Goal: Task Accomplishment & Management: Use online tool/utility

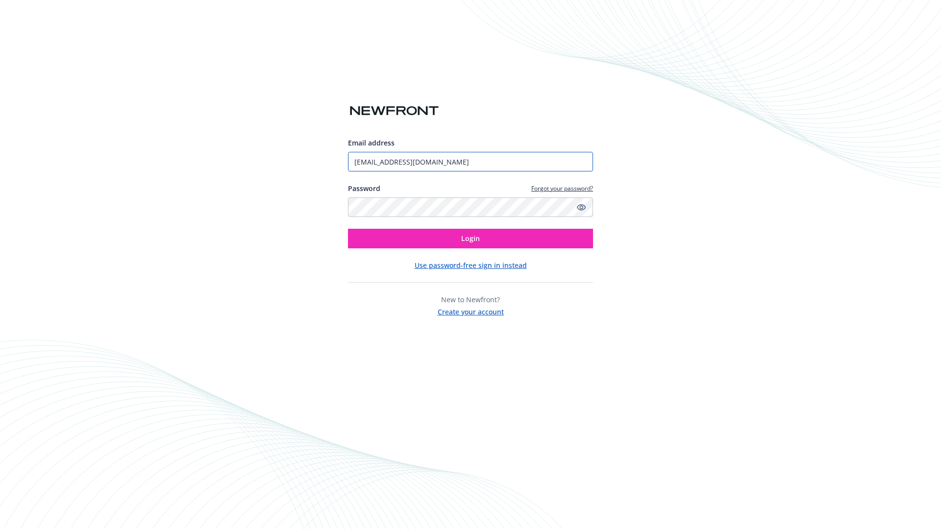
type input "[EMAIL_ADDRESS][DOMAIN_NAME]"
click at [470, 239] on span "Login" at bounding box center [470, 238] width 19 height 9
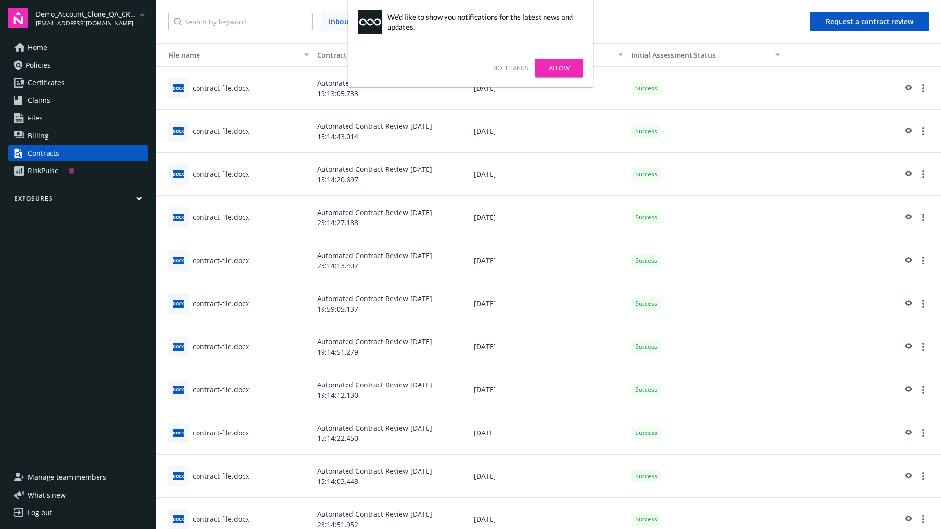
click at [510, 68] on link "No, thanks" at bounding box center [510, 68] width 35 height 9
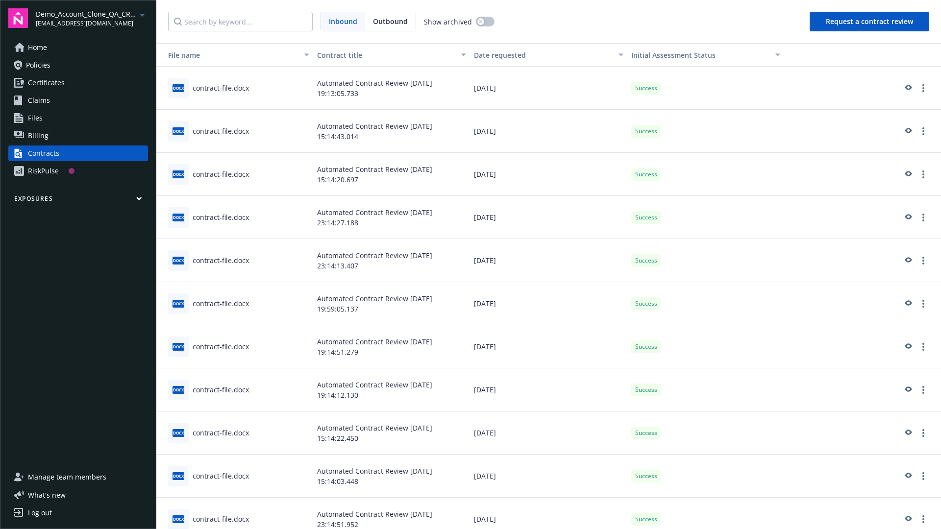
click at [870, 22] on button "Request a contract review" at bounding box center [870, 22] width 120 height 20
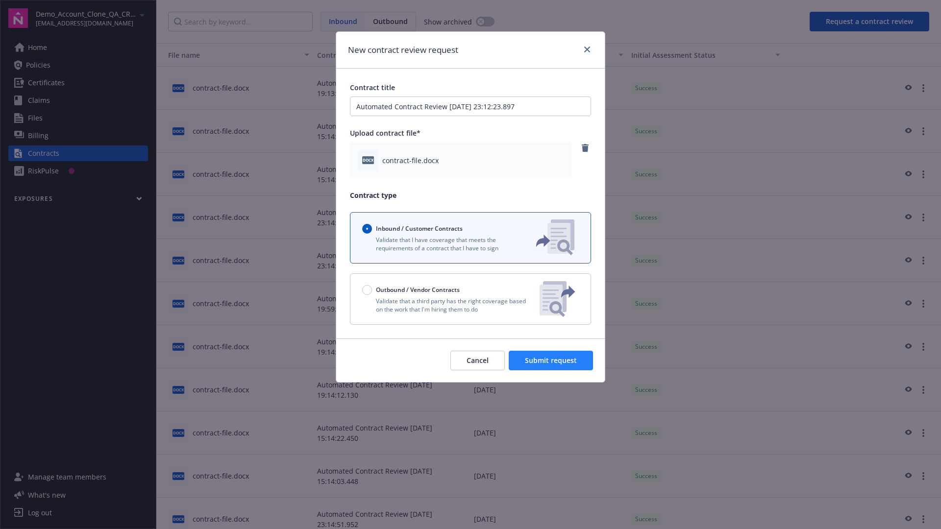
type input "Automated Contract Review 08-12-2025 23:12:23.897"
click at [551, 361] on span "Submit request" at bounding box center [551, 360] width 52 height 9
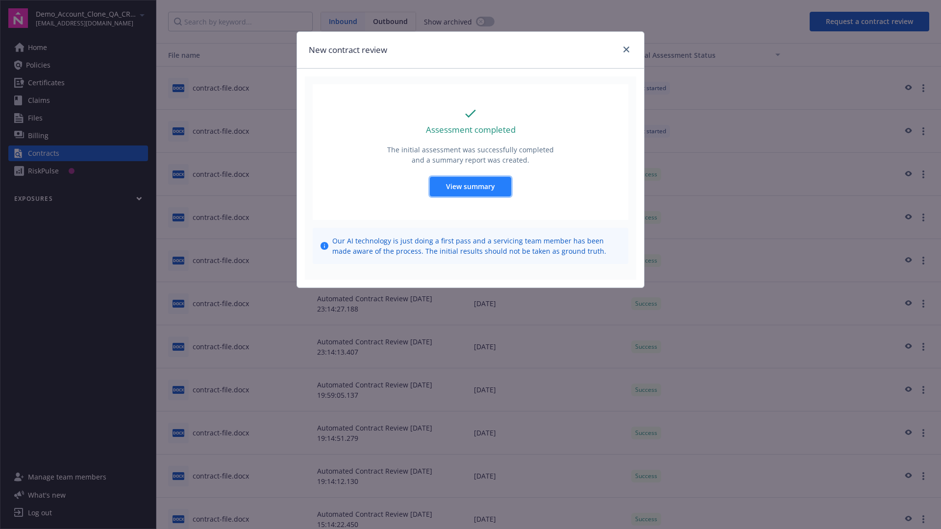
click at [470, 186] on span "View summary" at bounding box center [470, 186] width 49 height 9
